Goal: Answer question/provide support: Share knowledge or assist other users

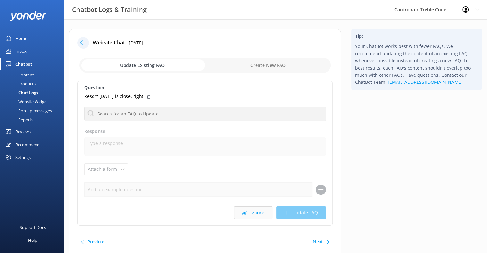
click at [254, 217] on button "Ignore" at bounding box center [253, 213] width 38 height 13
click at [254, 215] on button "Ignore" at bounding box center [253, 213] width 38 height 13
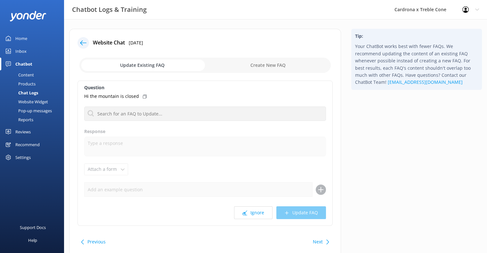
click at [254, 215] on button "Ignore" at bounding box center [253, 213] width 38 height 13
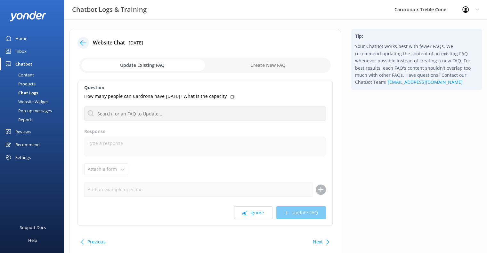
click at [254, 215] on button "Ignore" at bounding box center [253, 213] width 38 height 13
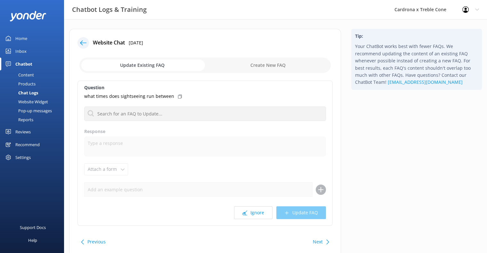
click at [254, 215] on button "Ignore" at bounding box center [253, 213] width 38 height 13
click at [258, 220] on div "Question Can you provide a quote? What is your cancellation and refund policy R…" at bounding box center [205, 153] width 255 height 145
click at [257, 214] on button "Ignore" at bounding box center [253, 213] width 38 height 13
click at [259, 212] on button "Ignore" at bounding box center [253, 213] width 38 height 13
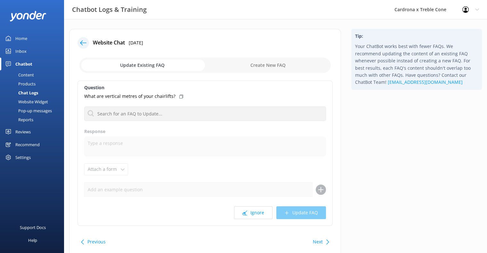
click at [259, 212] on button "Ignore" at bounding box center [253, 213] width 38 height 13
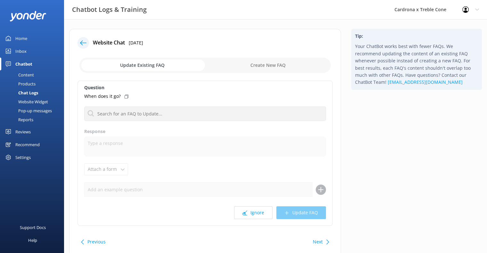
click at [259, 212] on button "Ignore" at bounding box center [253, 213] width 38 height 13
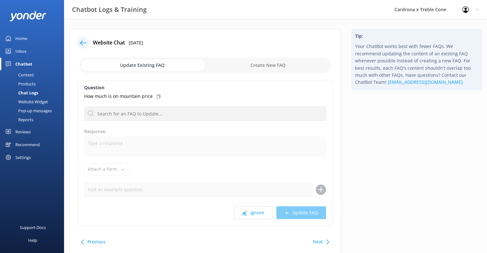
click at [259, 212] on button "Ignore" at bounding box center [253, 213] width 38 height 13
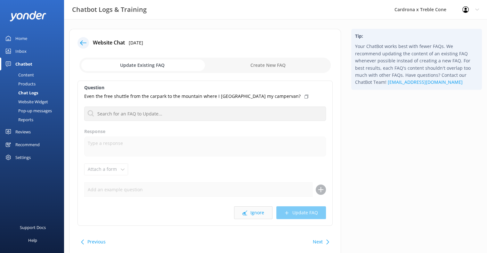
click at [265, 211] on button "Ignore" at bounding box center [253, 213] width 38 height 13
click at [255, 213] on button "Ignore" at bounding box center [253, 213] width 38 height 13
click at [258, 216] on button "Ignore" at bounding box center [253, 213] width 38 height 13
click at [257, 209] on button "Ignore" at bounding box center [253, 213] width 38 height 13
click at [263, 205] on div "Question Do you hire them at the base of the ski field What is your cancellatio…" at bounding box center [205, 153] width 255 height 145
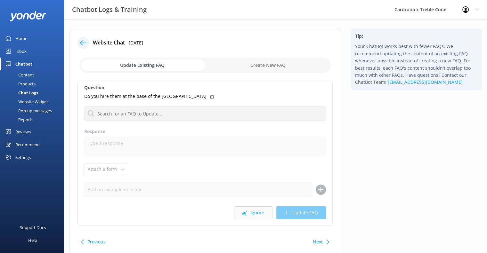
click at [257, 213] on button "Ignore" at bounding box center [253, 213] width 38 height 13
click at [260, 203] on div "Question Is Heli corner above or below Valley view carpark What is your cancell…" at bounding box center [205, 153] width 255 height 145
click at [260, 211] on button "Ignore" at bounding box center [253, 213] width 38 height 13
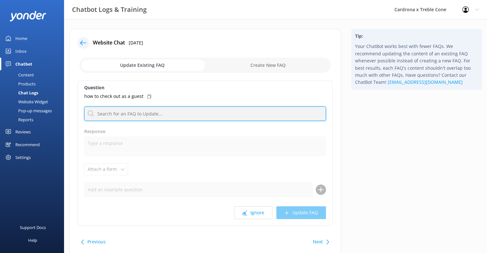
click at [242, 120] on input "text" at bounding box center [205, 114] width 242 height 14
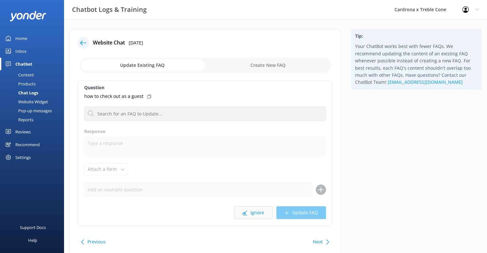
click at [242, 211] on button "Ignore" at bounding box center [253, 213] width 38 height 13
click at [267, 214] on button "Ignore" at bounding box center [253, 213] width 38 height 13
click at [252, 213] on button "Ignore" at bounding box center [253, 213] width 38 height 13
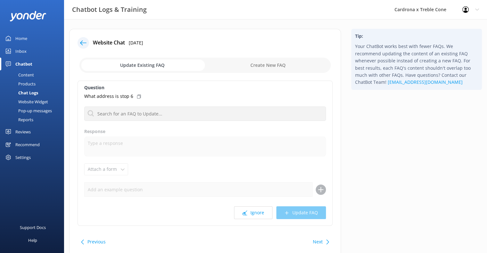
click at [252, 213] on button "Ignore" at bounding box center [253, 213] width 38 height 13
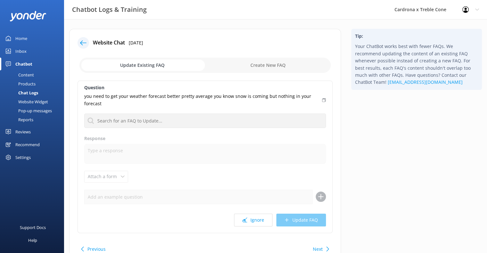
click at [252, 214] on div "Ignore Update FAQ" at bounding box center [205, 220] width 242 height 13
click at [253, 221] on button "Ignore" at bounding box center [253, 220] width 38 height 13
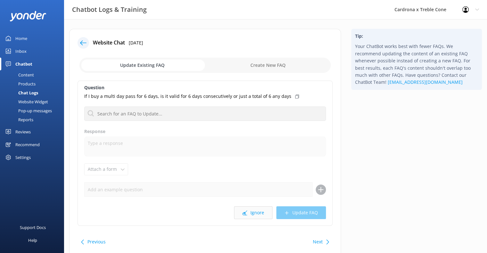
click at [253, 214] on button "Ignore" at bounding box center [253, 213] width 38 height 13
drag, startPoint x: 249, startPoint y: 214, endPoint x: 253, endPoint y: 202, distance: 12.1
click at [250, 214] on button "Ignore" at bounding box center [253, 213] width 38 height 13
drag, startPoint x: 224, startPoint y: 210, endPoint x: 260, endPoint y: 212, distance: 36.0
click at [225, 210] on div "Ignore Update FAQ" at bounding box center [205, 213] width 242 height 13
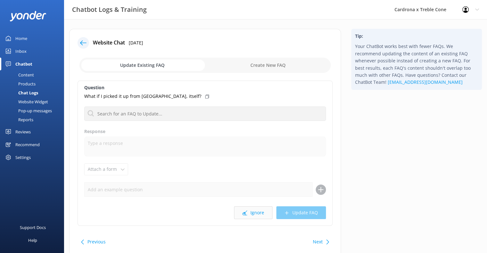
click at [260, 212] on button "Ignore" at bounding box center [253, 213] width 38 height 13
click at [261, 207] on button "Ignore" at bounding box center [253, 213] width 38 height 13
click at [261, 212] on button "Ignore" at bounding box center [253, 213] width 38 height 13
click at [248, 220] on div "Question I am hiring gear from [GEOGRAPHIC_DATA], do you have helmets with viso…" at bounding box center [205, 153] width 255 height 145
click at [250, 215] on button "Ignore" at bounding box center [253, 213] width 38 height 13
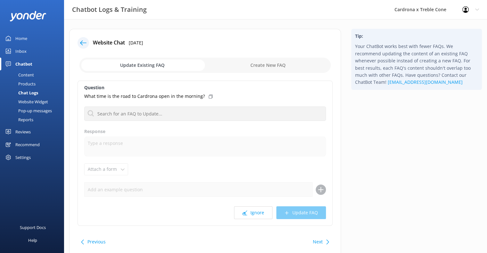
click at [259, 205] on div "Question What time is the road to Cardrona open in the morning? What is your ca…" at bounding box center [205, 153] width 255 height 145
click at [259, 211] on button "Ignore" at bounding box center [253, 213] width 38 height 13
click at [255, 212] on button "Ignore" at bounding box center [253, 213] width 38 height 13
click at [259, 214] on button "Ignore" at bounding box center [253, 213] width 38 height 13
click at [267, 218] on button "Ignore" at bounding box center [253, 213] width 38 height 13
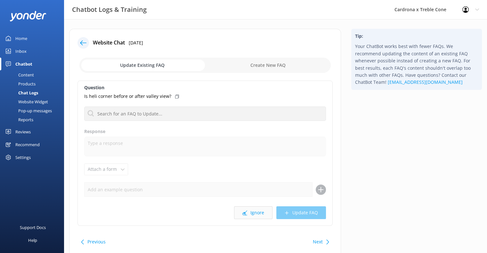
click at [257, 211] on button "Ignore" at bounding box center [253, 213] width 38 height 13
click at [258, 206] on div "Question Parking fees What is your cancellation and refund policy Response Atta…" at bounding box center [205, 153] width 255 height 145
click at [258, 210] on button "Ignore" at bounding box center [253, 213] width 38 height 13
click at [259, 212] on button "Ignore" at bounding box center [253, 213] width 38 height 13
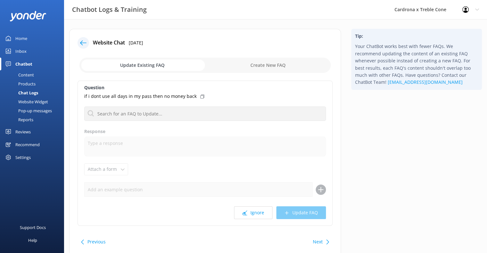
click at [259, 212] on button "Ignore" at bounding box center [253, 213] width 38 height 13
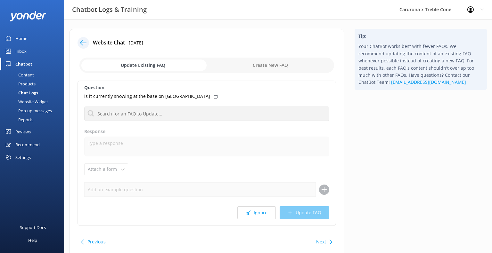
click at [259, 212] on button "Ignore" at bounding box center [256, 213] width 38 height 13
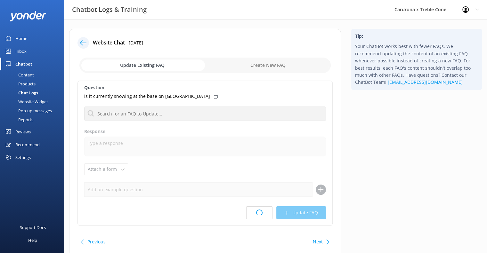
click at [259, 212] on span at bounding box center [259, 212] width 7 height 7
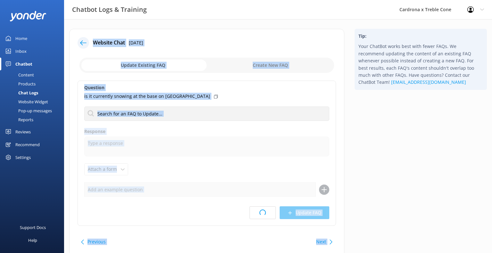
click at [259, 212] on html "Chatbot Logs & Training Cardrona x Treble Cone Profile Settings Logout Home Inb…" at bounding box center [246, 139] width 492 height 278
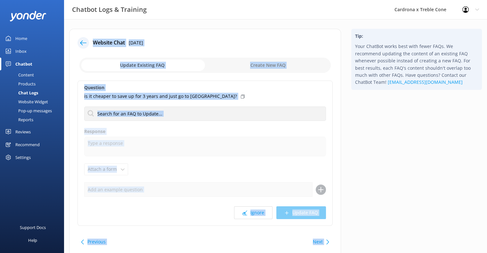
click at [259, 212] on button "Ignore" at bounding box center [253, 213] width 38 height 13
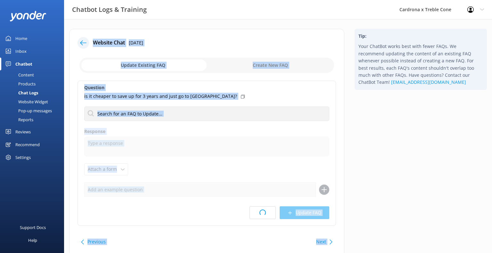
click at [259, 212] on html "Chatbot Logs & Training Cardrona x Treble Cone Profile Settings Logout Home Inb…" at bounding box center [246, 139] width 492 height 278
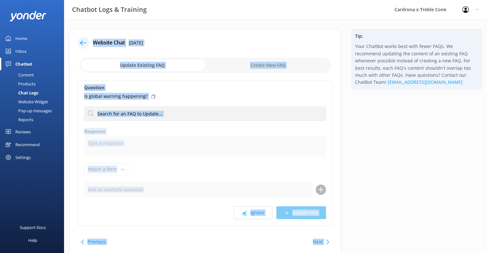
click at [259, 212] on button "Ignore" at bounding box center [253, 213] width 38 height 13
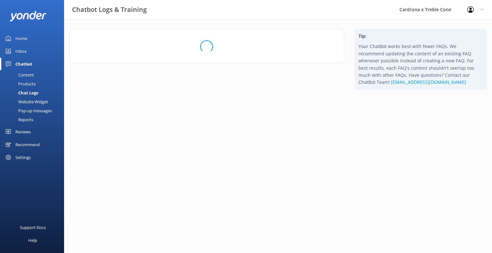
click at [259, 212] on html "Chatbot Logs & Training Cardrona x Treble Cone Profile Settings Logout Home Inb…" at bounding box center [246, 126] width 492 height 253
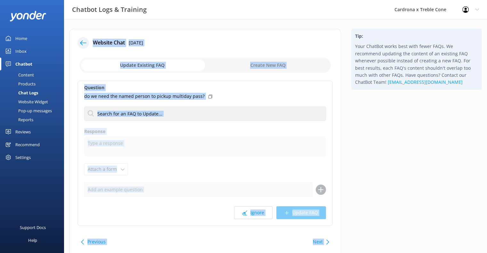
click at [259, 212] on button "Ignore" at bounding box center [253, 213] width 38 height 13
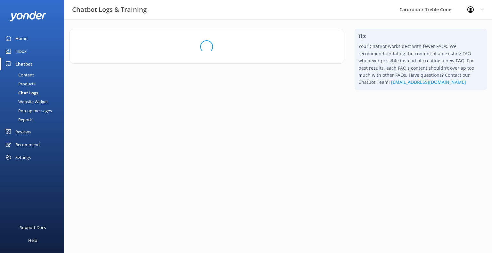
click at [259, 212] on html "Chatbot Logs & Training Cardrona x Treble Cone Profile Settings Logout Home Inb…" at bounding box center [246, 126] width 492 height 253
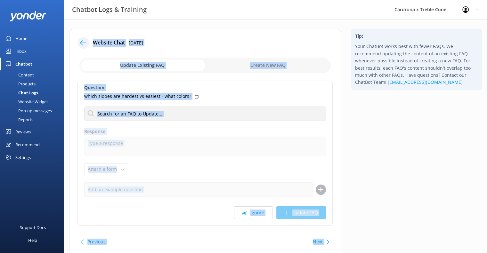
click at [259, 212] on button "Ignore" at bounding box center [253, 213] width 38 height 13
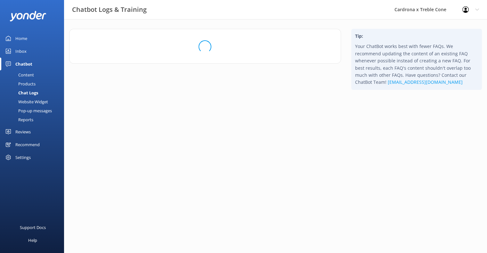
click at [259, 212] on html "Chatbot Logs & Training Cardrona x Treble Cone Profile Settings Logout Home Inb…" at bounding box center [243, 126] width 487 height 253
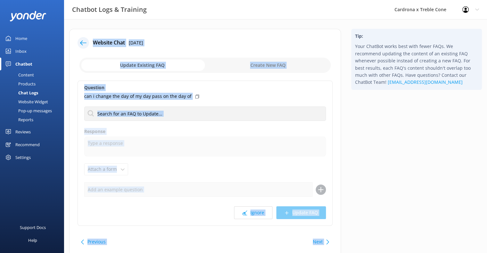
click at [259, 212] on button "Ignore" at bounding box center [253, 213] width 38 height 13
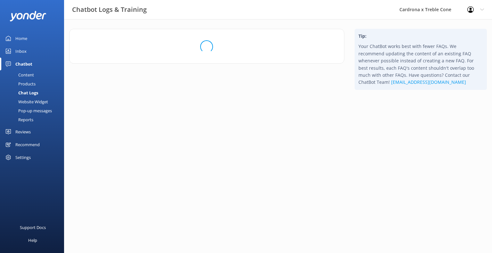
click at [259, 212] on html "Chatbot Logs & Training Cardrona x Treble Cone Profile Settings Logout Home Inb…" at bounding box center [246, 126] width 492 height 253
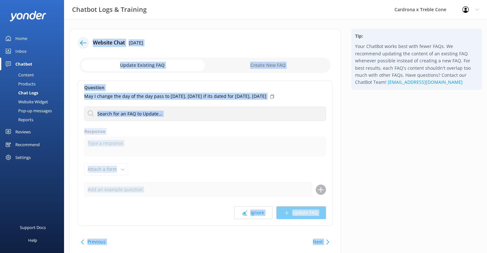
click at [259, 212] on button "Ignore" at bounding box center [253, 213] width 38 height 13
click at [259, 212] on span at bounding box center [259, 212] width 7 height 7
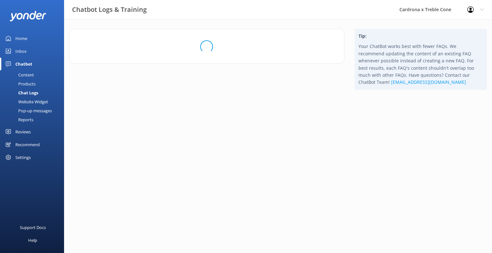
click at [259, 212] on html "Chatbot Logs & Training Cardrona x Treble Cone Profile Settings Logout Home Inb…" at bounding box center [246, 126] width 492 height 253
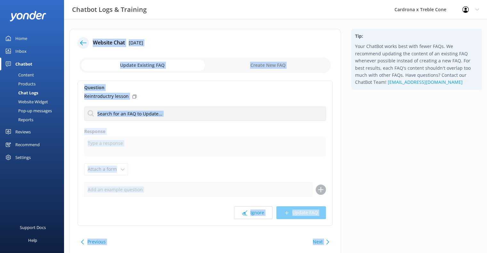
click at [259, 212] on button "Ignore" at bounding box center [253, 213] width 38 height 13
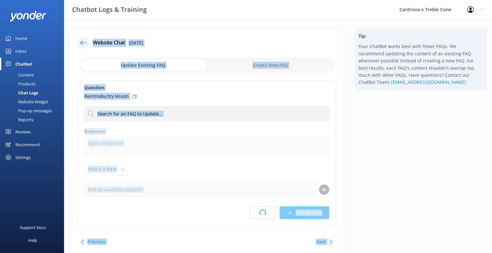
click at [259, 212] on html "Chatbot Logs & Training Cardrona x Treble Cone Profile Settings Logout Home Inb…" at bounding box center [246, 139] width 492 height 278
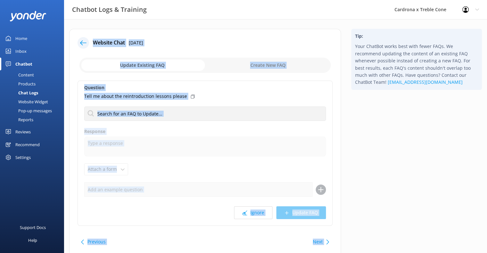
click at [259, 212] on button "Ignore" at bounding box center [253, 213] width 38 height 13
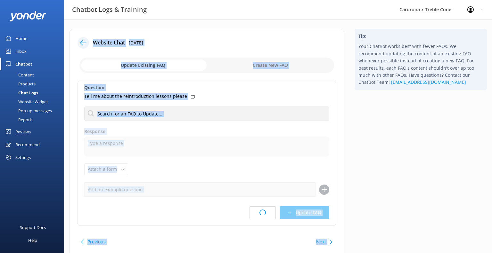
click at [259, 212] on html "Chatbot Logs & Training Cardrona x Treble Cone Profile Settings Logout Home Inb…" at bounding box center [246, 139] width 492 height 278
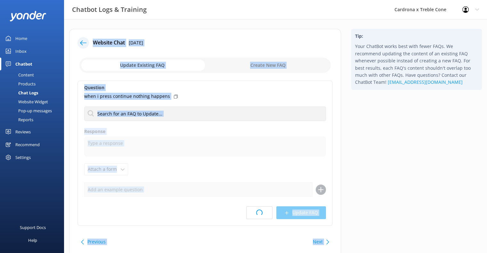
click at [259, 212] on html "Chatbot Logs & Training Cardrona x Treble Cone Profile Settings Logout Home Inb…" at bounding box center [243, 139] width 487 height 278
click at [259, 212] on button "Ignore" at bounding box center [253, 213] width 38 height 13
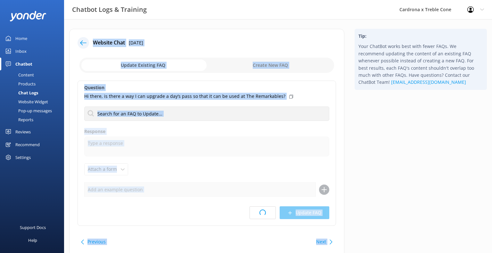
click at [259, 212] on html "Chatbot Logs & Training Cardrona x Treble Cone Profile Settings Logout Home Inb…" at bounding box center [246, 139] width 492 height 278
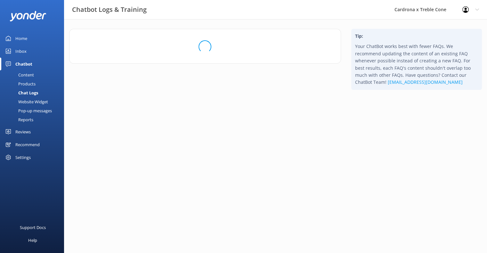
click at [259, 212] on html "Chatbot Logs & Training Cardrona x Treble Cone Profile Settings Logout Home Inb…" at bounding box center [243, 126] width 487 height 253
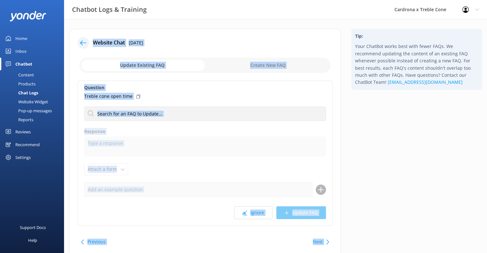
click at [259, 212] on button "Ignore" at bounding box center [253, 213] width 38 height 13
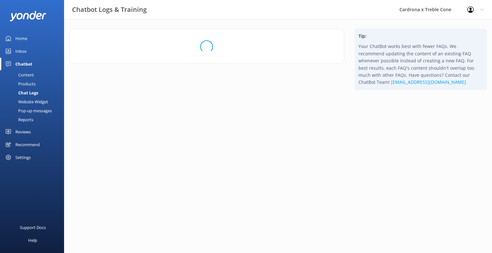
click at [259, 212] on html "Chatbot Logs & Training Cardrona x Treble Cone Profile Settings Logout Home Inb…" at bounding box center [246, 126] width 492 height 253
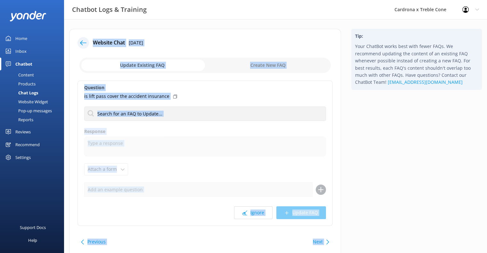
click at [259, 212] on button "Ignore" at bounding box center [253, 213] width 38 height 13
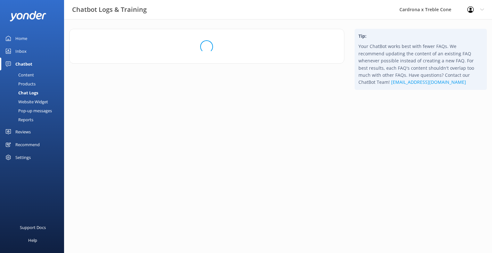
click at [259, 212] on html "Chatbot Logs & Training Cardrona x Treble Cone Profile Settings Logout Home Inb…" at bounding box center [246, 126] width 492 height 253
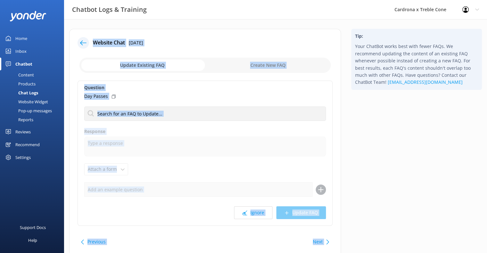
click at [259, 212] on button "Ignore" at bounding box center [253, 213] width 38 height 13
click at [259, 212] on span at bounding box center [259, 213] width 6 height 6
click at [259, 212] on span at bounding box center [259, 212] width 7 height 7
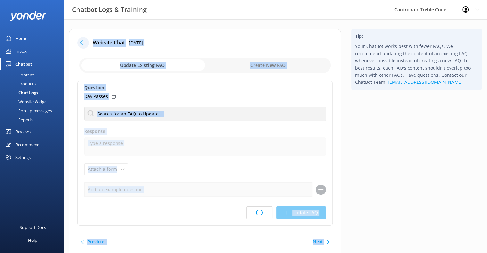
click at [259, 212] on span at bounding box center [259, 212] width 7 height 7
click at [259, 212] on span at bounding box center [259, 213] width 6 height 6
click at [207, 49] on div "Website Chat [DATE] Update Existing FAQ Create New FAQ Question Does treble con…" at bounding box center [205, 144] width 272 height 230
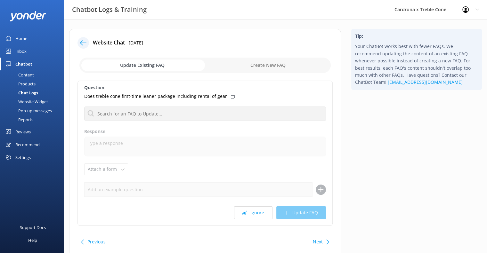
click at [260, 219] on div "Question Does treble cone first-time leaner package including rental of gear Wh…" at bounding box center [205, 153] width 255 height 145
click at [259, 216] on button "Ignore" at bounding box center [253, 213] width 38 height 13
click at [260, 218] on button "Ignore" at bounding box center [253, 213] width 38 height 13
click at [261, 219] on button "Ignore" at bounding box center [253, 213] width 38 height 13
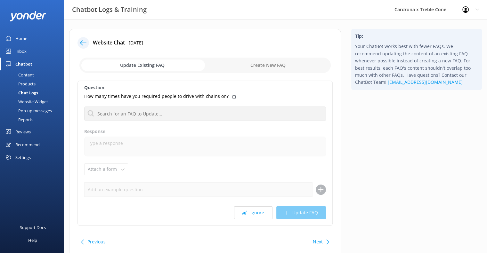
click at [264, 217] on button "Ignore" at bounding box center [253, 213] width 38 height 13
click at [262, 213] on button "Ignore" at bounding box center [253, 213] width 38 height 13
click at [251, 218] on button "Ignore" at bounding box center [253, 213] width 38 height 13
click at [263, 215] on button "Ignore" at bounding box center [253, 213] width 38 height 13
click at [254, 222] on div "Question how deep was the snow last week What is your cancellation and refund p…" at bounding box center [205, 153] width 255 height 145
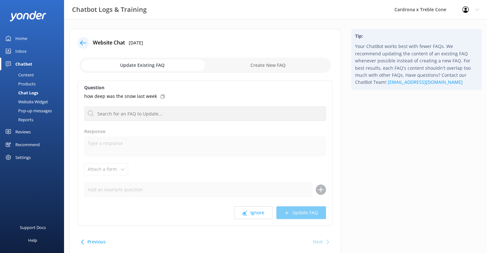
drag, startPoint x: 259, startPoint y: 214, endPoint x: 260, endPoint y: 203, distance: 10.3
click at [259, 214] on button "Ignore" at bounding box center [253, 213] width 38 height 13
click at [252, 211] on button "Ignore" at bounding box center [253, 213] width 38 height 13
click at [257, 211] on button "Ignore" at bounding box center [253, 213] width 38 height 13
click at [265, 217] on button "Ignore" at bounding box center [253, 213] width 38 height 13
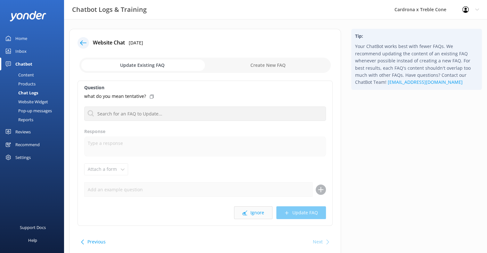
click at [244, 217] on button "Ignore" at bounding box center [253, 213] width 38 height 13
click at [264, 216] on button "Ignore" at bounding box center [253, 213] width 38 height 13
click at [258, 208] on button "Ignore" at bounding box center [253, 213] width 38 height 13
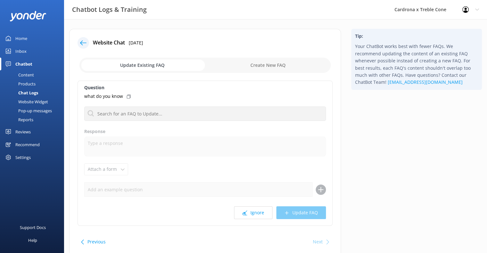
click at [258, 208] on button "Ignore" at bounding box center [253, 213] width 38 height 13
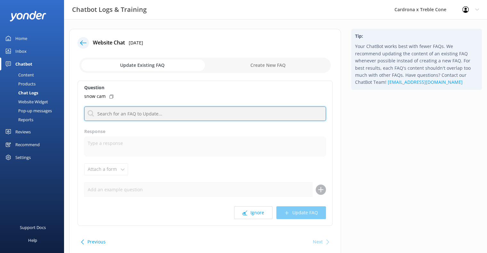
click at [180, 117] on input "text" at bounding box center [205, 114] width 242 height 14
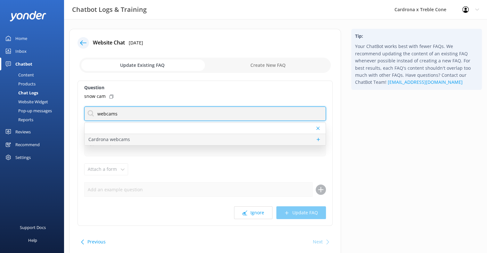
type input "webcams"
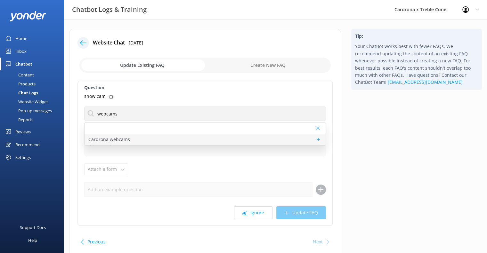
click at [131, 138] on div "Cardrona webcams" at bounding box center [205, 139] width 241 height 11
type textarea "You can see live webcams of Cardrona and Treble Cone at [URL][DOMAIN_NAME]"
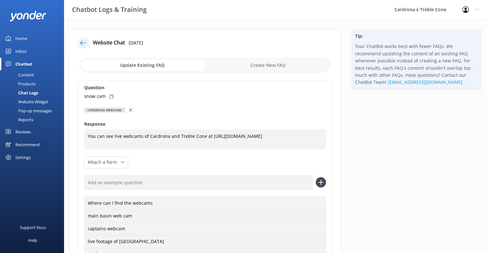
click at [110, 95] on use at bounding box center [112, 97] width 4 height 4
click at [114, 181] on input "text" at bounding box center [198, 183] width 228 height 14
paste input "snow cam"
type input "snow cam"
click at [329, 184] on div "Question snow cam Cardrona webcams Cardrona webcams Response You can see live w…" at bounding box center [205, 198] width 255 height 235
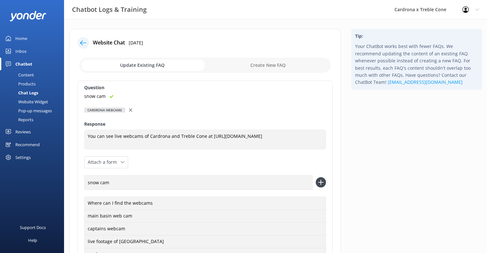
click at [317, 183] on icon at bounding box center [321, 182] width 10 height 10
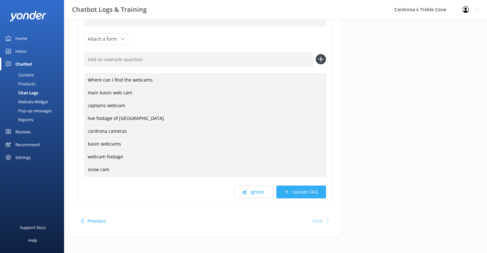
scroll to position [126, 0]
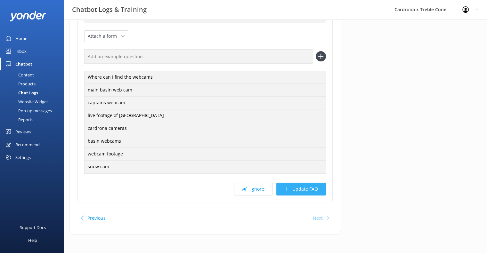
click at [283, 184] on button "Update FAQ" at bounding box center [301, 189] width 50 height 13
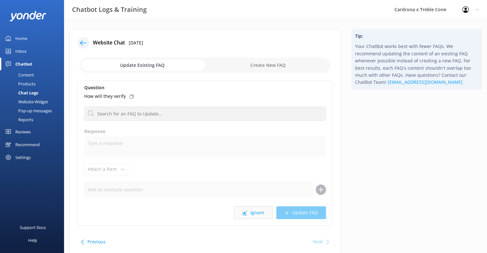
click at [256, 211] on button "Ignore" at bounding box center [253, 213] width 38 height 13
click at [253, 210] on button "Ignore" at bounding box center [253, 213] width 38 height 13
click at [252, 211] on button "Ignore" at bounding box center [253, 213] width 38 height 13
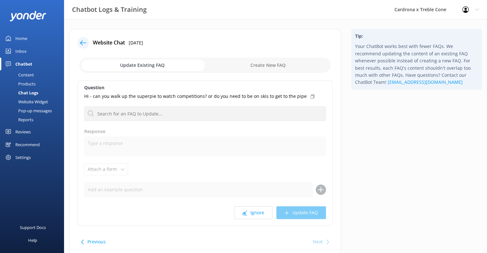
click at [253, 212] on button "Ignore" at bounding box center [253, 213] width 38 height 13
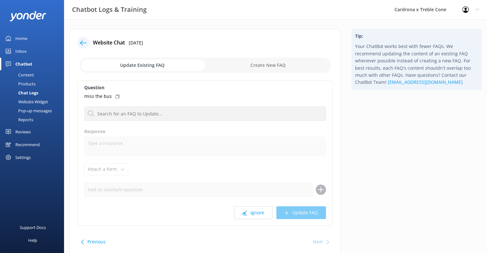
click at [253, 212] on button "Ignore" at bounding box center [253, 213] width 38 height 13
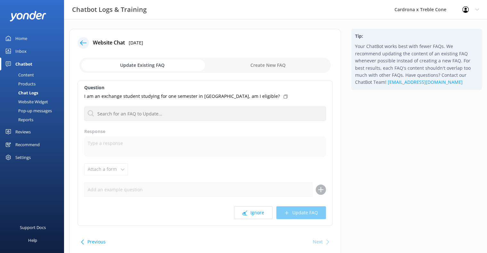
click at [253, 212] on button "Ignore" at bounding box center [253, 213] width 38 height 13
click at [182, 121] on div "Question Do you sell Spring Passes Cardrona webcams Response Attach a form Leav…" at bounding box center [205, 153] width 255 height 145
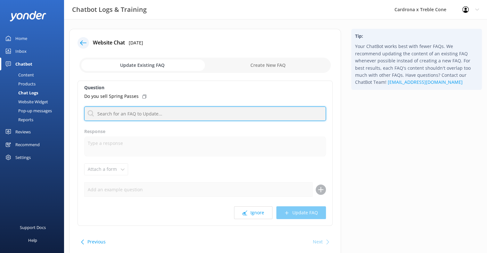
click at [191, 109] on input "text" at bounding box center [205, 114] width 242 height 14
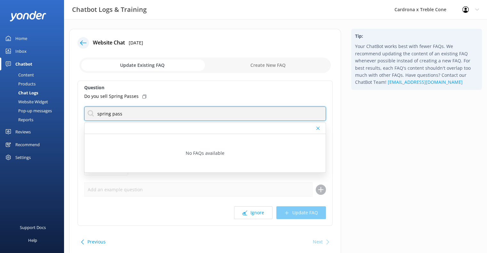
type input "spring pass"
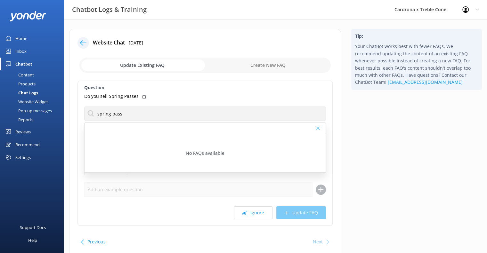
click at [288, 64] on input "checkbox" at bounding box center [204, 65] width 251 height 15
checkbox input "true"
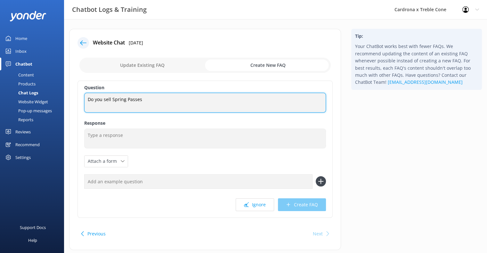
drag, startPoint x: 112, startPoint y: 100, endPoint x: 74, endPoint y: 98, distance: 38.5
click at [74, 98] on div "Website Chat [DATE] Update Existing FAQ Create New FAQ Question Do you sell Spr…" at bounding box center [205, 140] width 272 height 222
type textarea "Spring Passes"
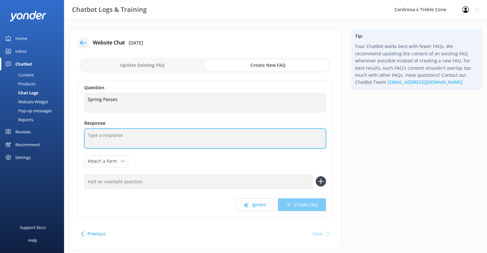
click at [106, 135] on textarea at bounding box center [205, 139] width 242 height 20
type textarea "W"
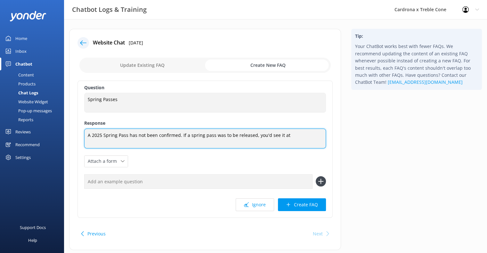
click at [299, 136] on textarea "A 2025 Spring Pass has not been confirmed. If a spring pass was to be released,…" at bounding box center [205, 139] width 242 height 20
paste textarea "[URL][DOMAIN_NAME]"
click at [283, 133] on textarea "A 2025 Spring Pass has not been confirmed. If a spring pass was to be released,…" at bounding box center [205, 139] width 242 height 20
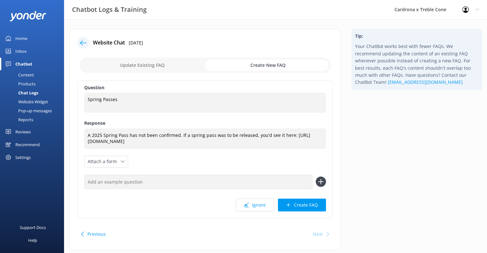
drag, startPoint x: 226, startPoint y: 222, endPoint x: 206, endPoint y: 173, distance: 52.0
click at [226, 222] on div "Website Chat [DATE] Update Existing FAQ Create New FAQ Question Spring Passes S…" at bounding box center [205, 140] width 272 height 222
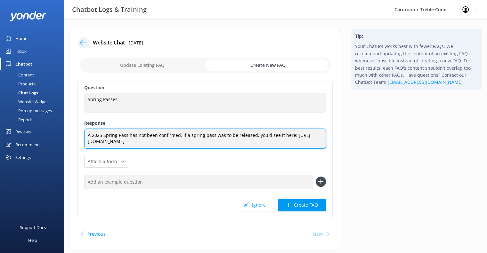
click at [199, 142] on textarea "A 2025 Spring Pass has not been confirmed. If a spring pass was to be released,…" at bounding box center [205, 139] width 242 height 20
type textarea "A 2025 Spring Pass has not been confirmed. If a spring pass was to be released,…"
